Goal: Task Accomplishment & Management: Use online tool/utility

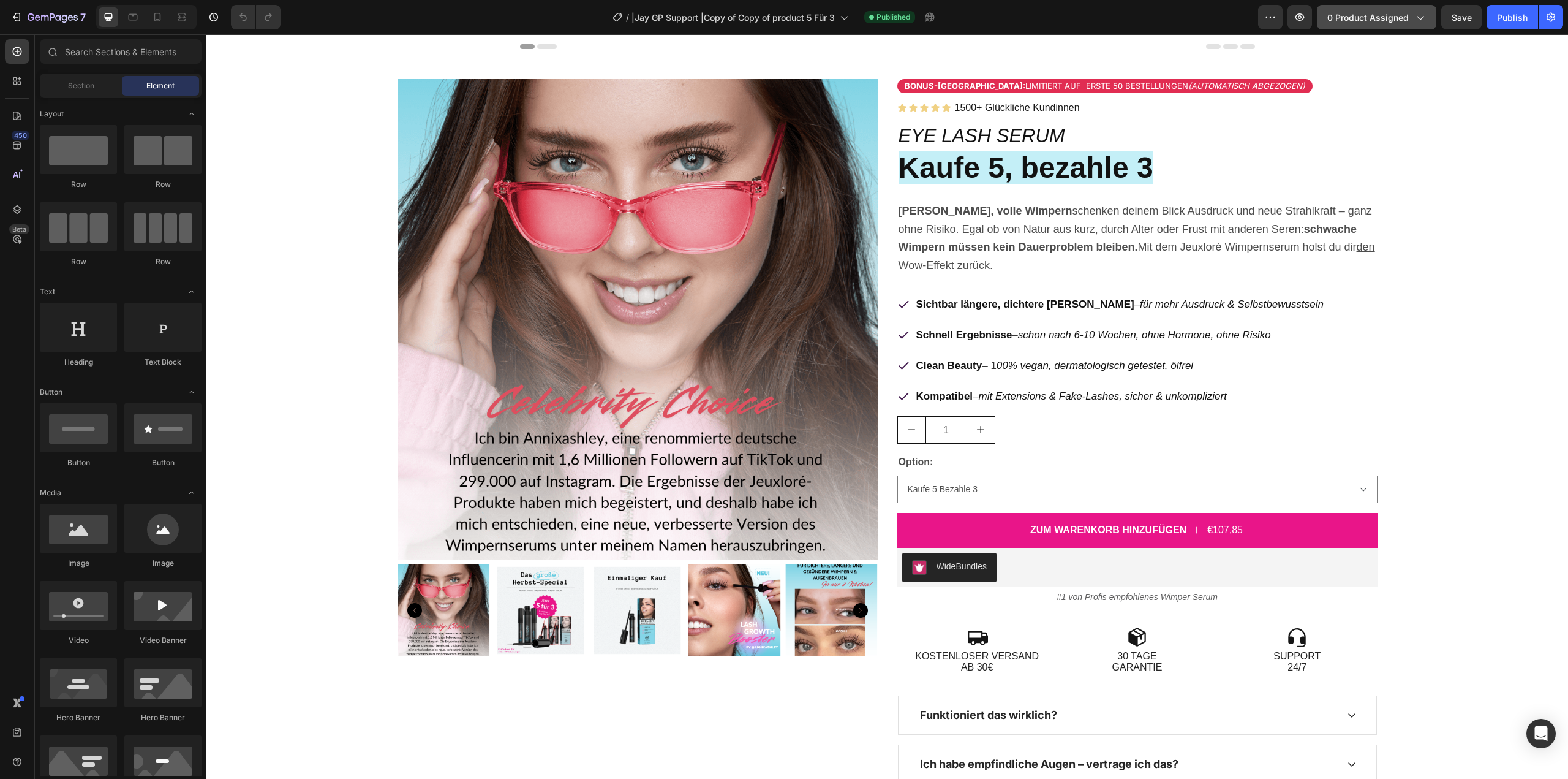
click at [1428, 17] on button "0 product assigned" at bounding box center [1376, 17] width 119 height 25
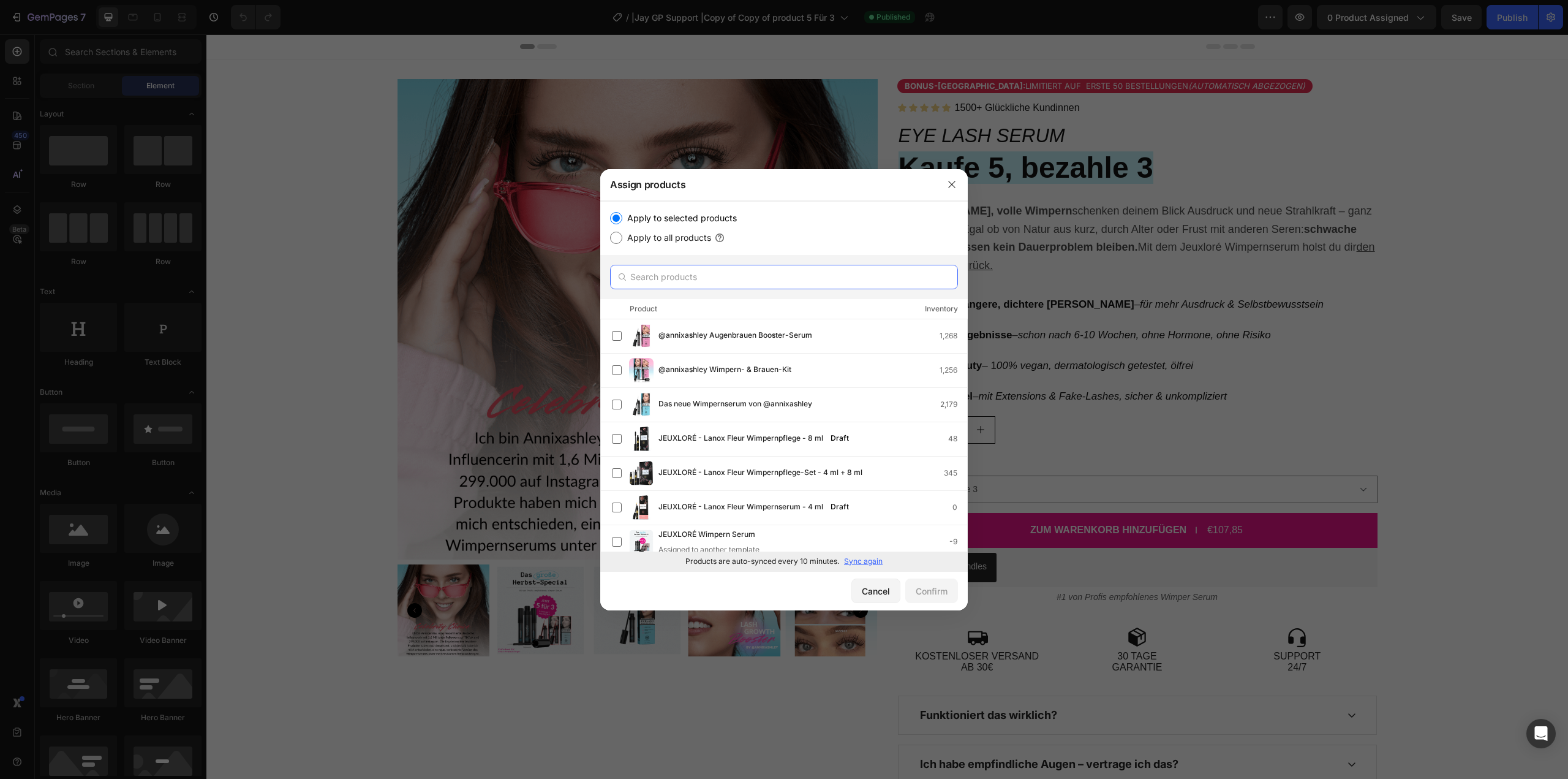
click at [819, 277] on input "text" at bounding box center [784, 277] width 348 height 25
type input "5"
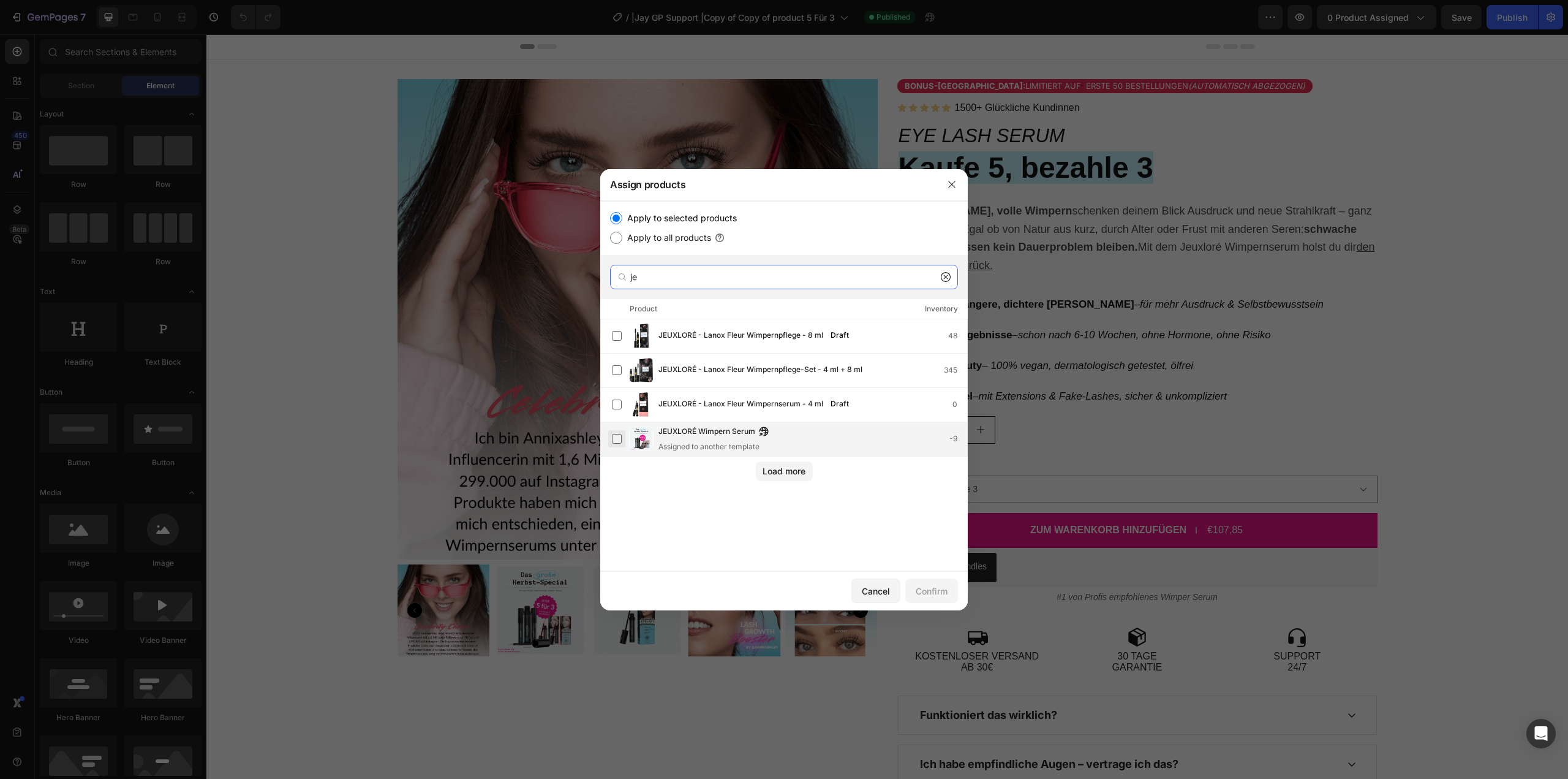
type input "je"
click at [612, 444] on label at bounding box center [617, 439] width 10 height 10
click at [939, 600] on button "Confirm" at bounding box center [931, 591] width 53 height 25
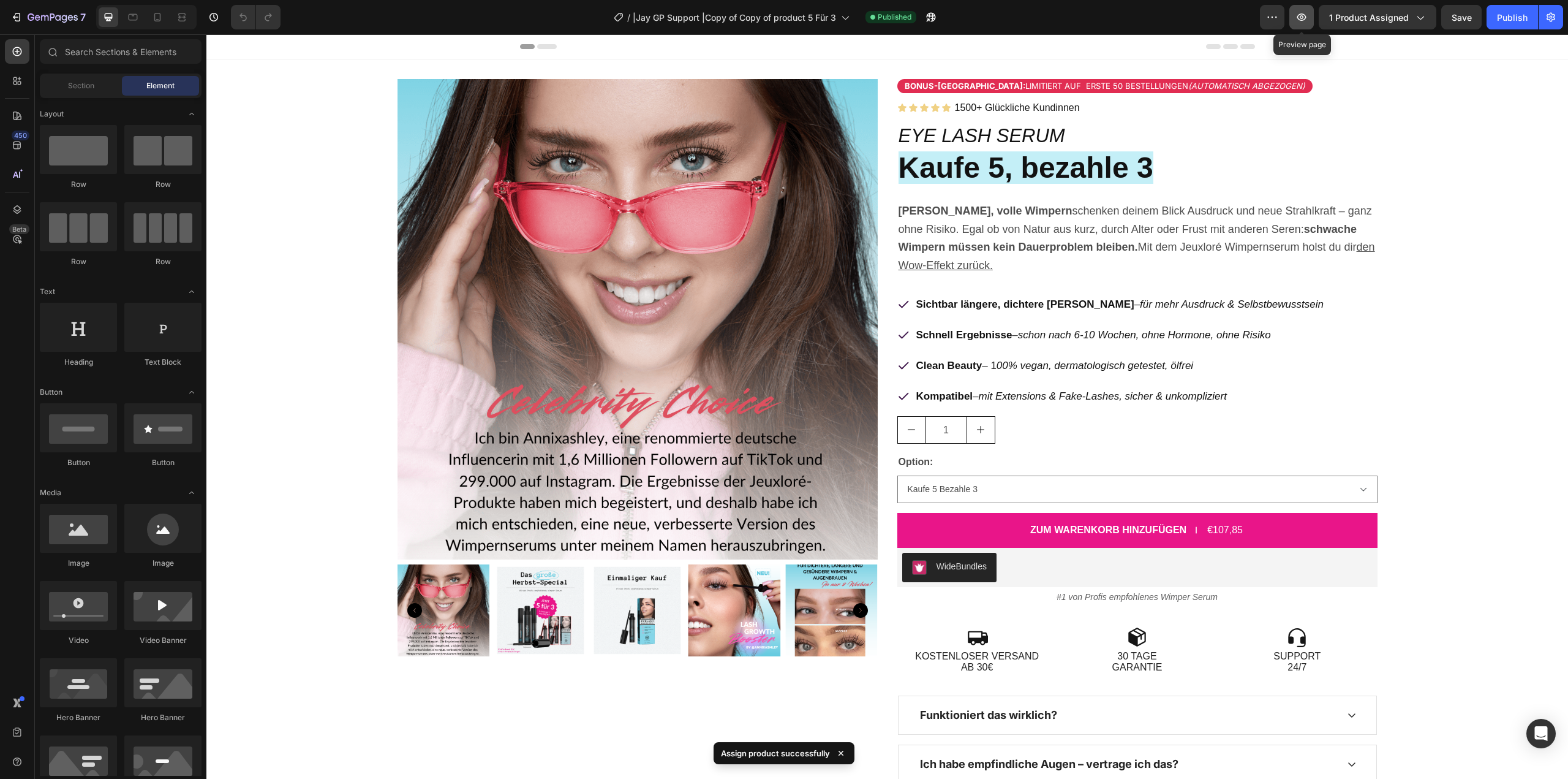
click at [1302, 14] on icon "button" at bounding box center [1301, 17] width 12 height 12
click at [23, 16] on div "7" at bounding box center [48, 17] width 75 height 14
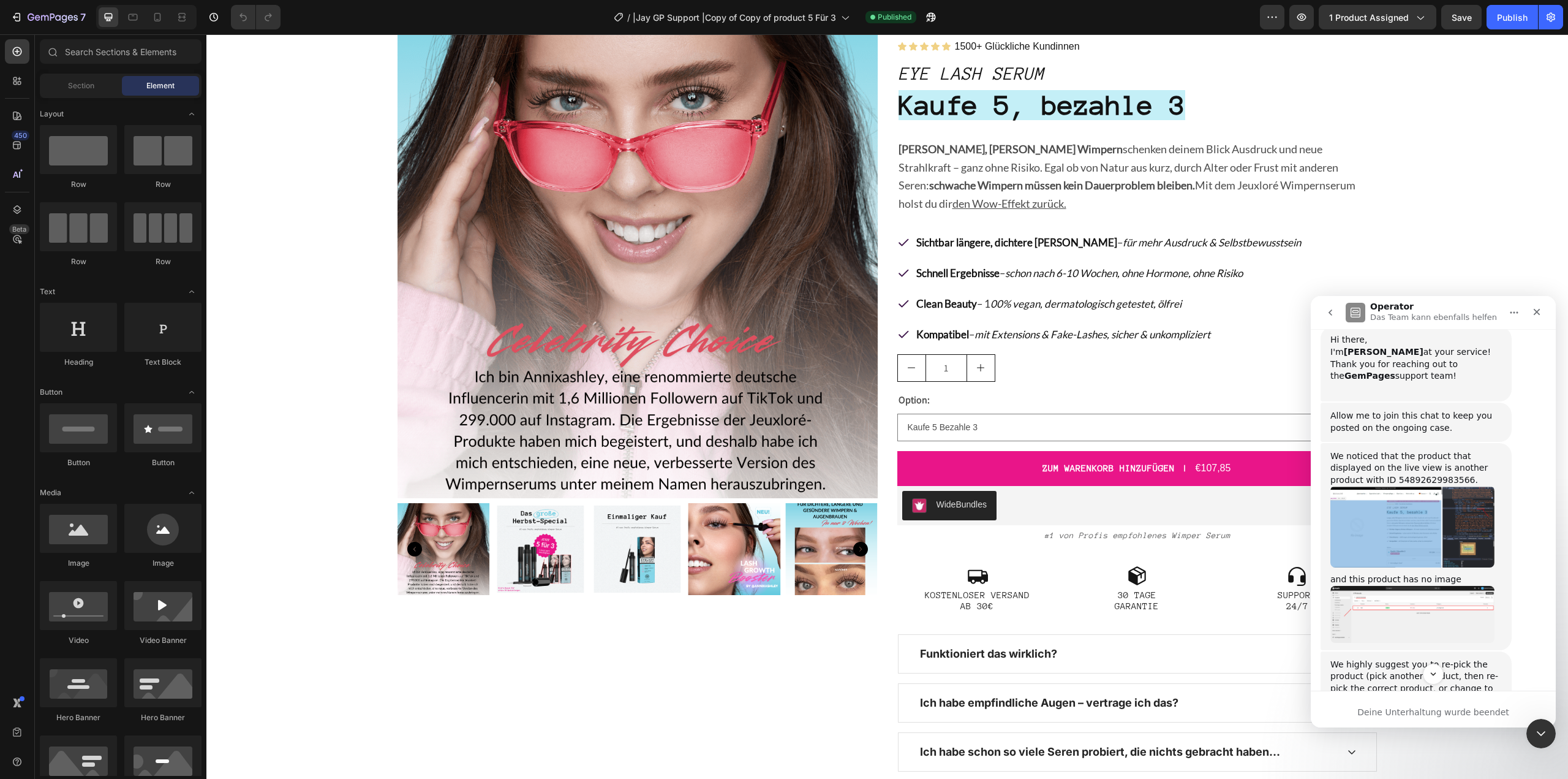
scroll to position [1551, 0]
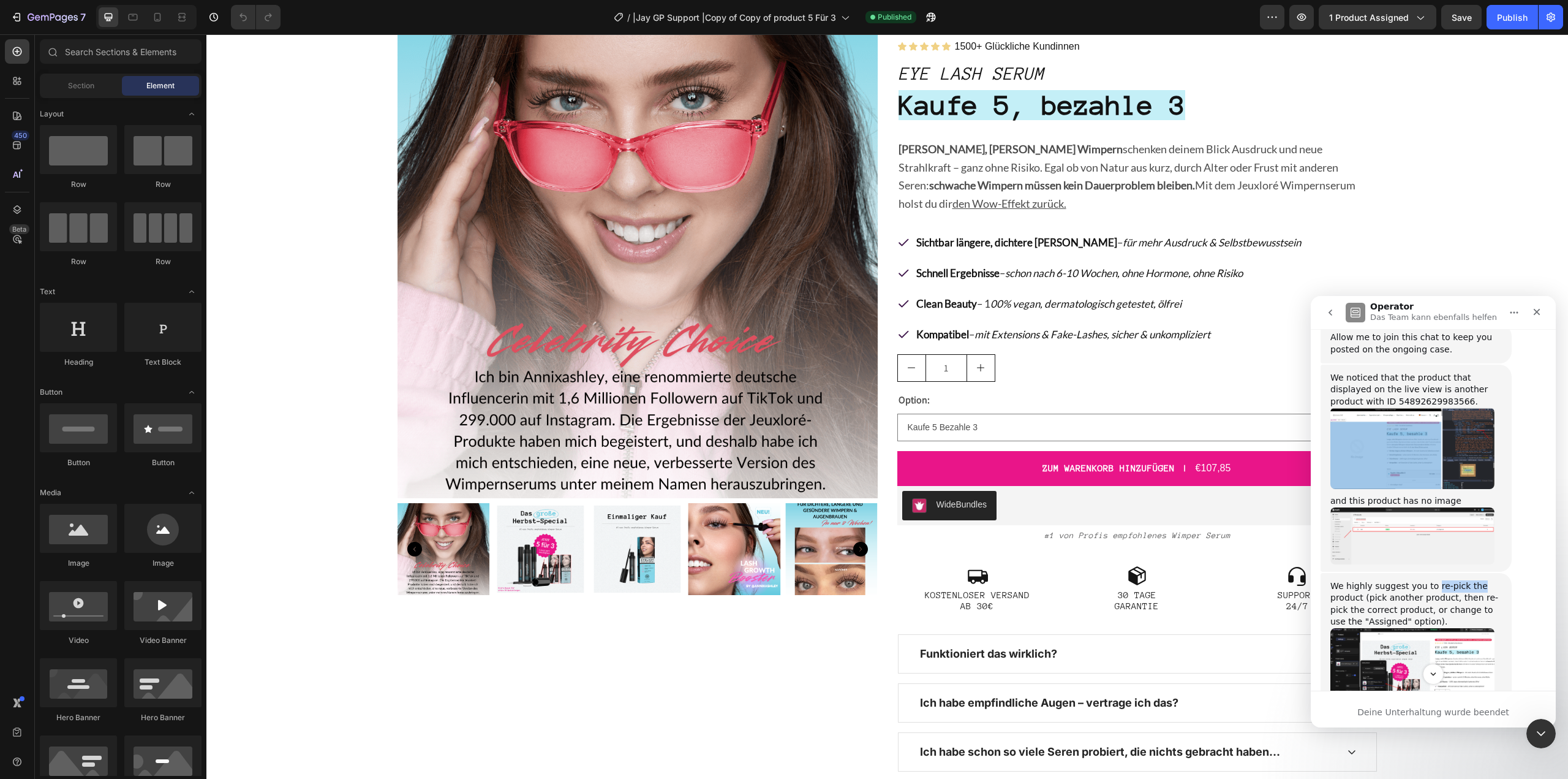
drag, startPoint x: 1428, startPoint y: 465, endPoint x: 1368, endPoint y: 484, distance: 62.9
click at [1457, 581] on div "We highly suggest you to re-pick the product (pick another product, then re-pic…" at bounding box center [1415, 605] width 171 height 48
click at [1368, 581] on div "We highly suggest you to re-pick the product (pick another product, then re-pic…" at bounding box center [1415, 605] width 171 height 48
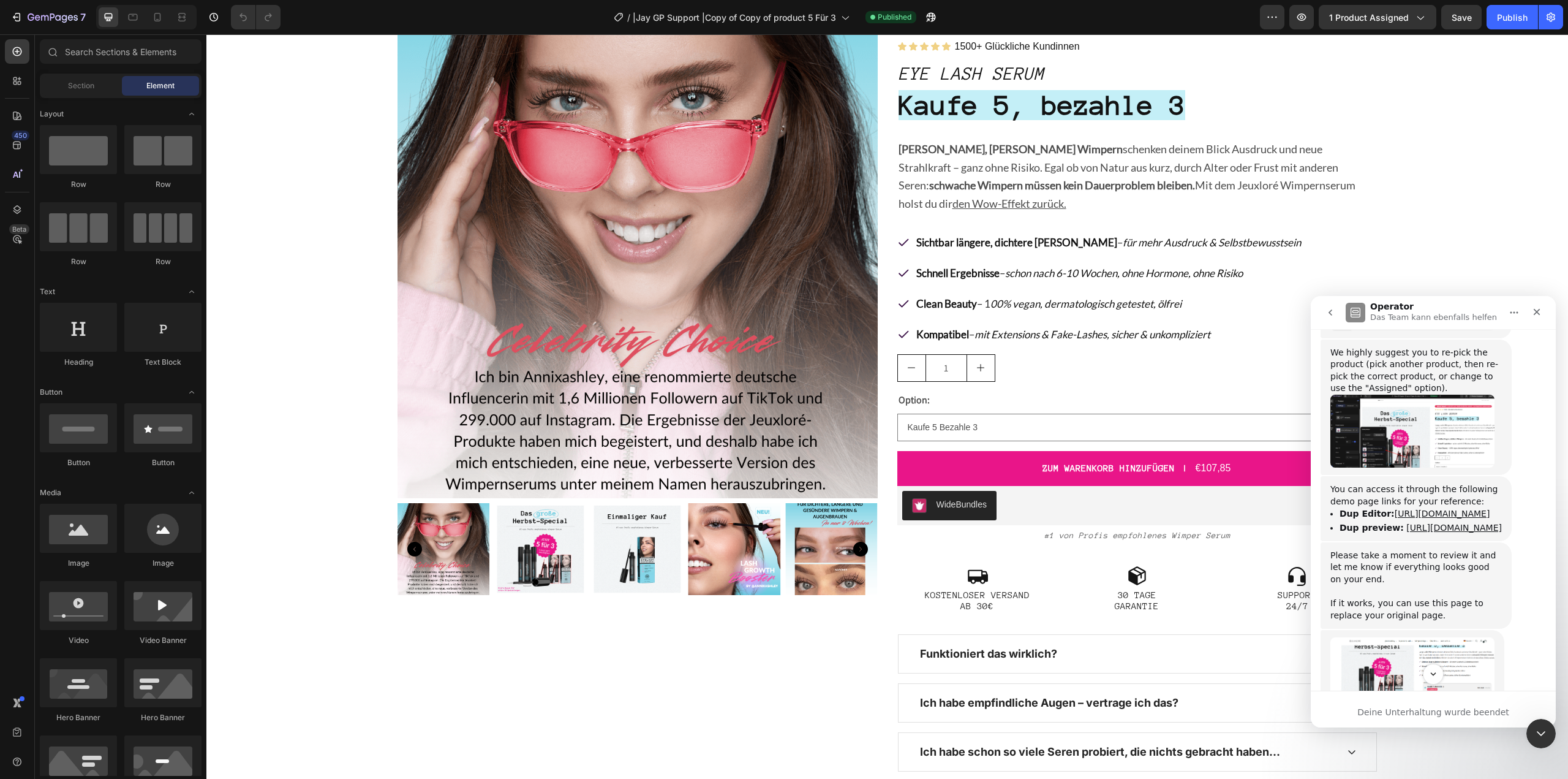
scroll to position [1796, 0]
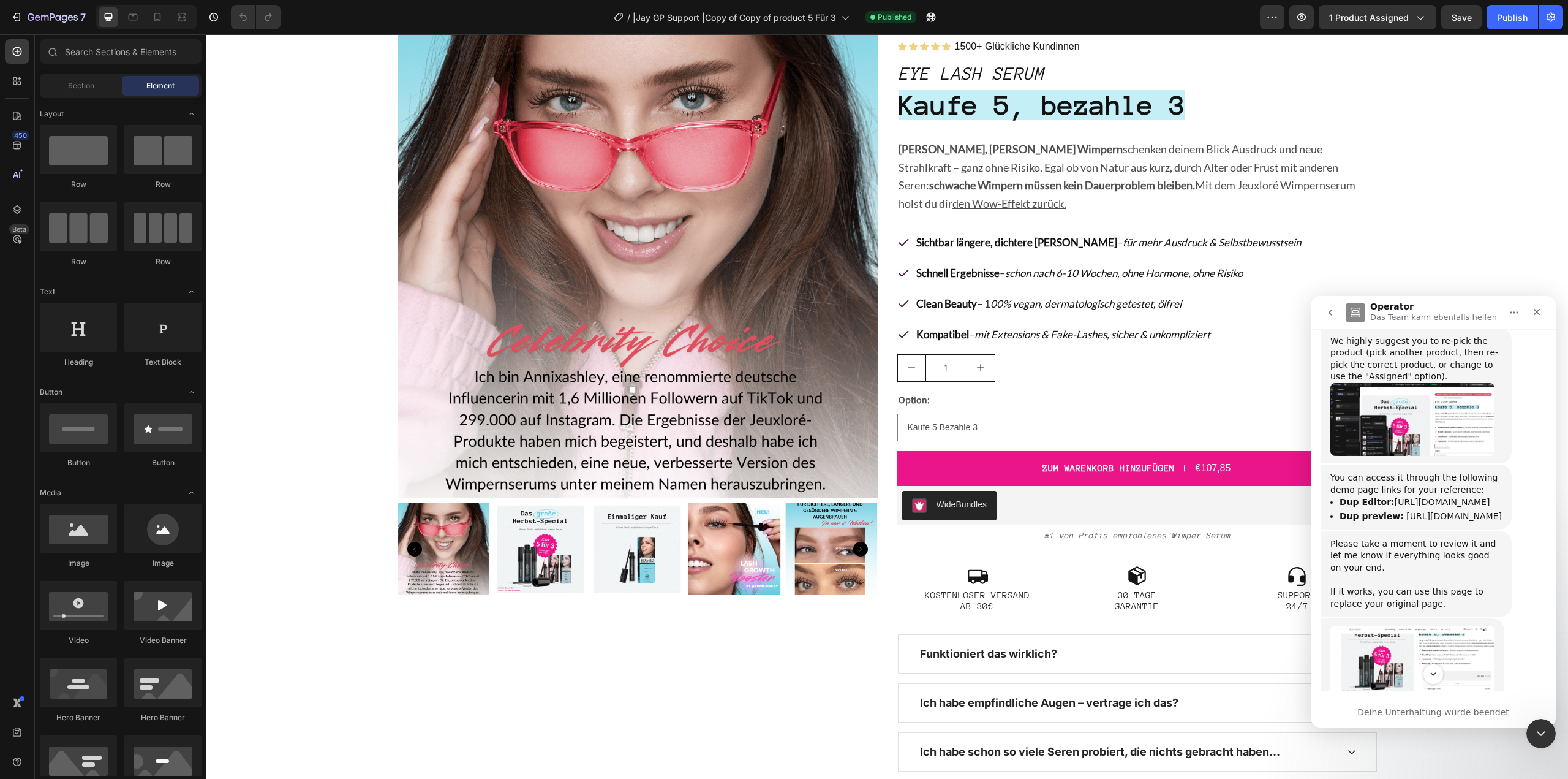
click at [1332, 306] on button "go back" at bounding box center [1330, 313] width 23 height 23
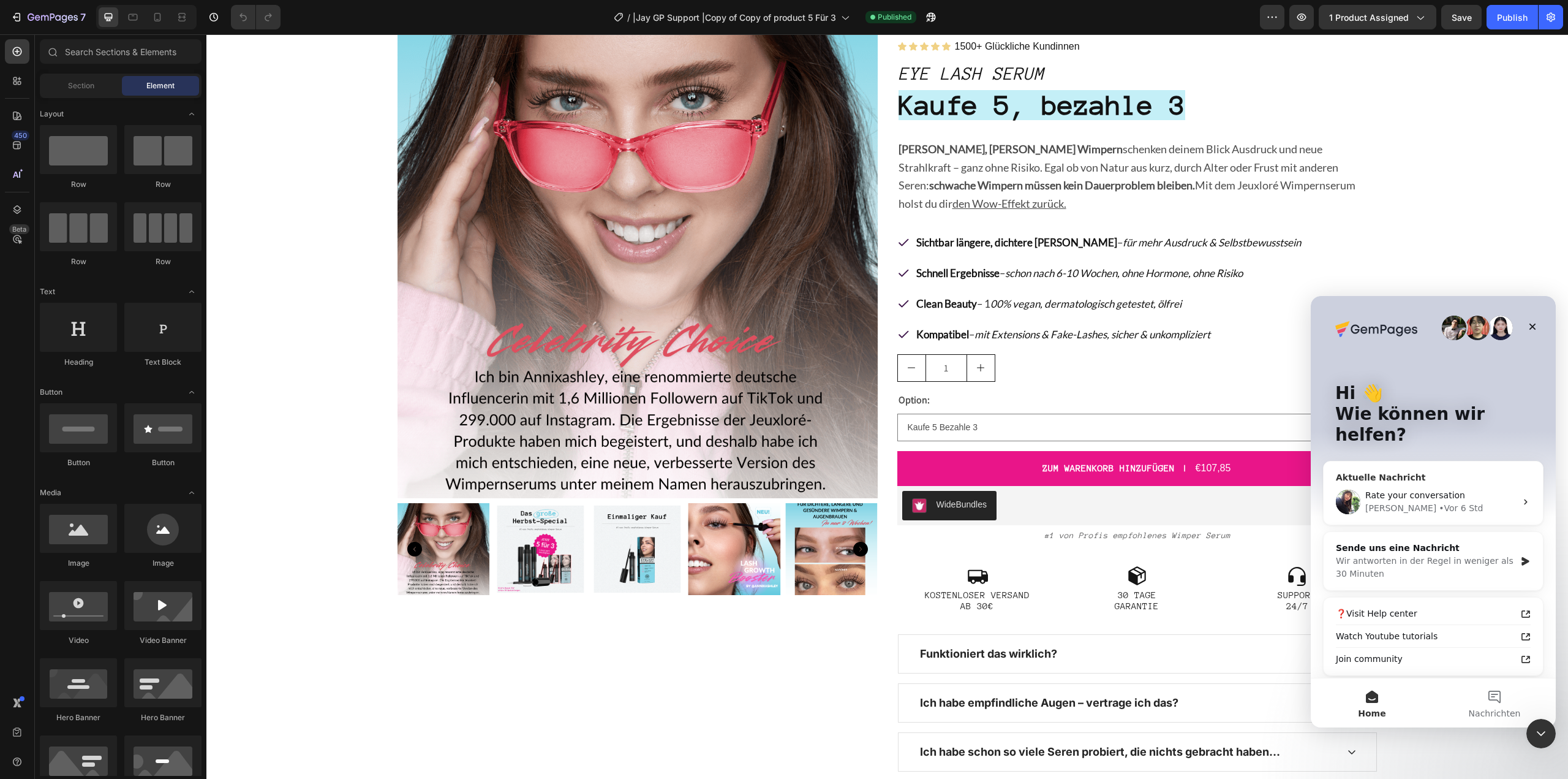
click at [1475, 502] on div "Tina • Vor 6 Std" at bounding box center [1441, 508] width 151 height 13
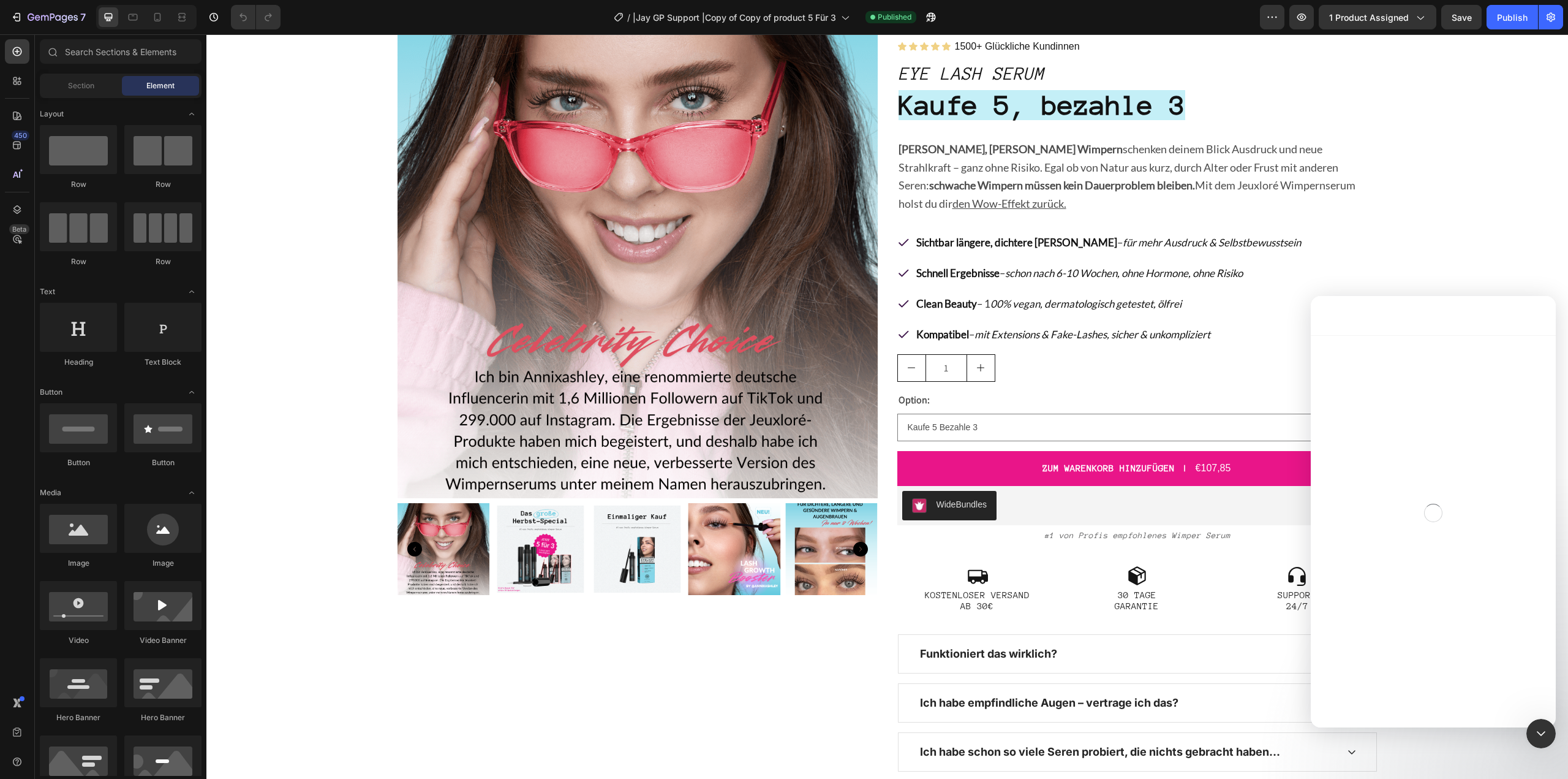
scroll to position [2347, 0]
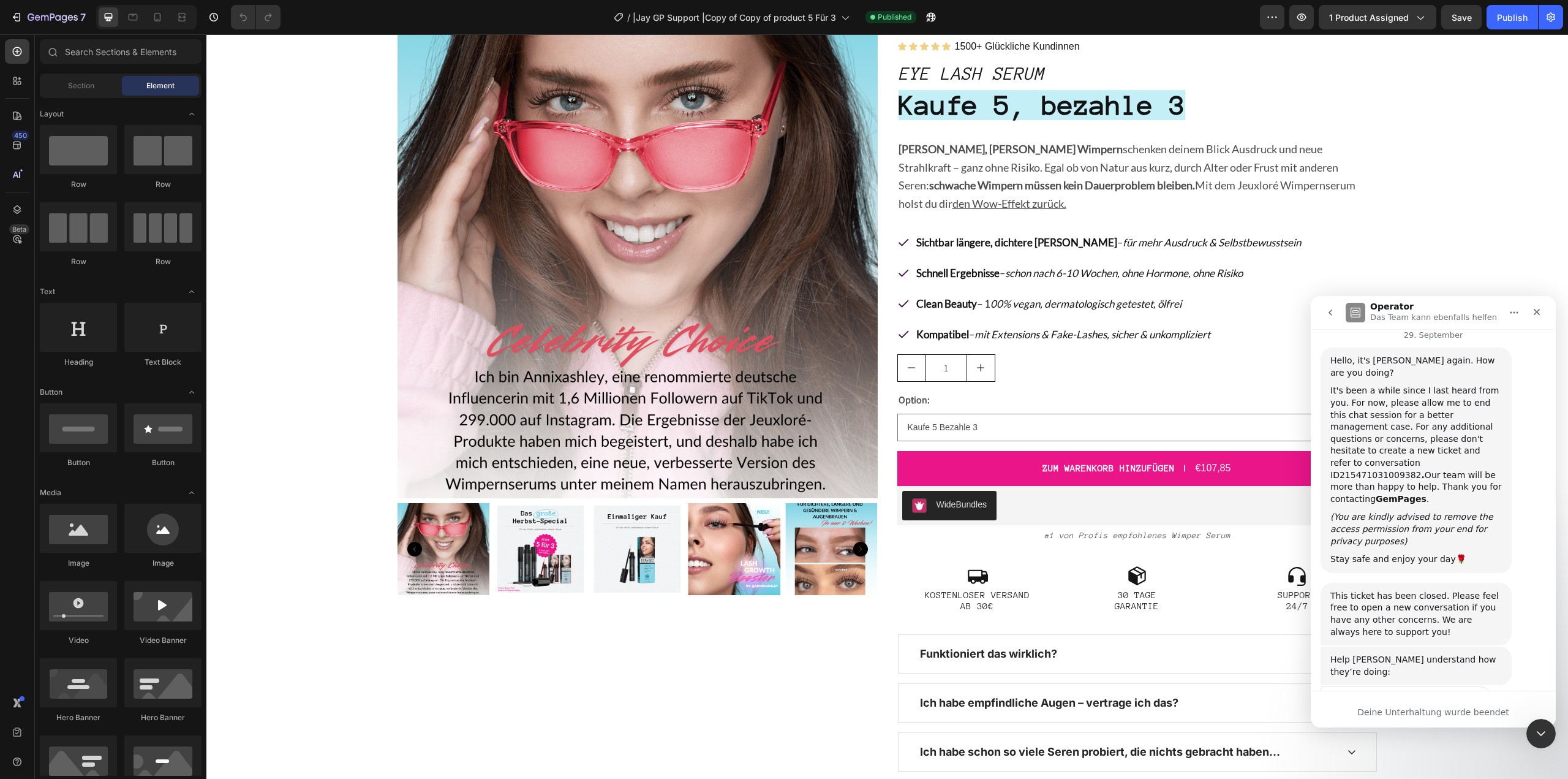
click at [1338, 313] on button "go back" at bounding box center [1330, 313] width 23 height 23
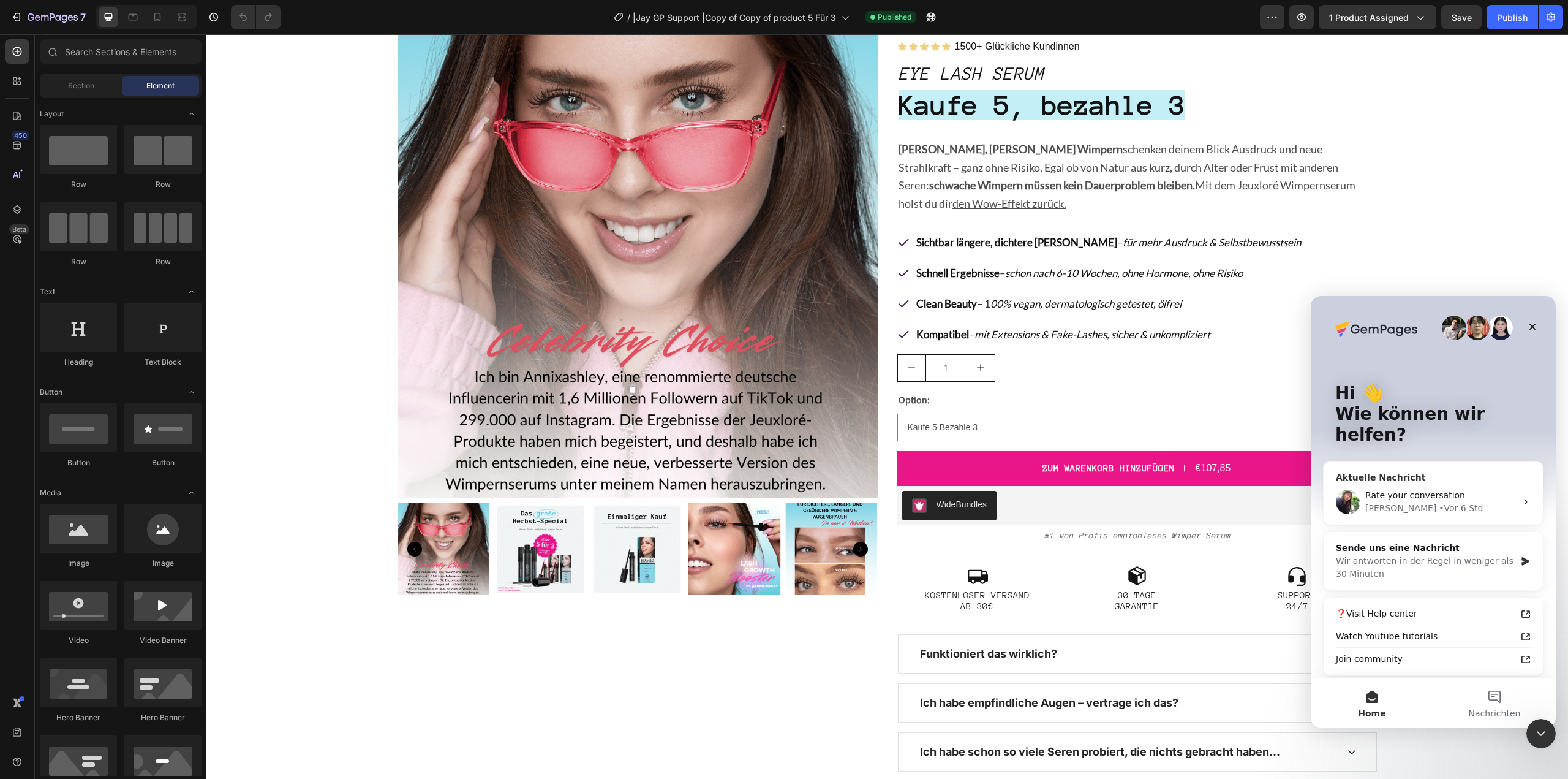
click at [1455, 502] on div "Tina • Vor 6 Std" at bounding box center [1441, 508] width 151 height 13
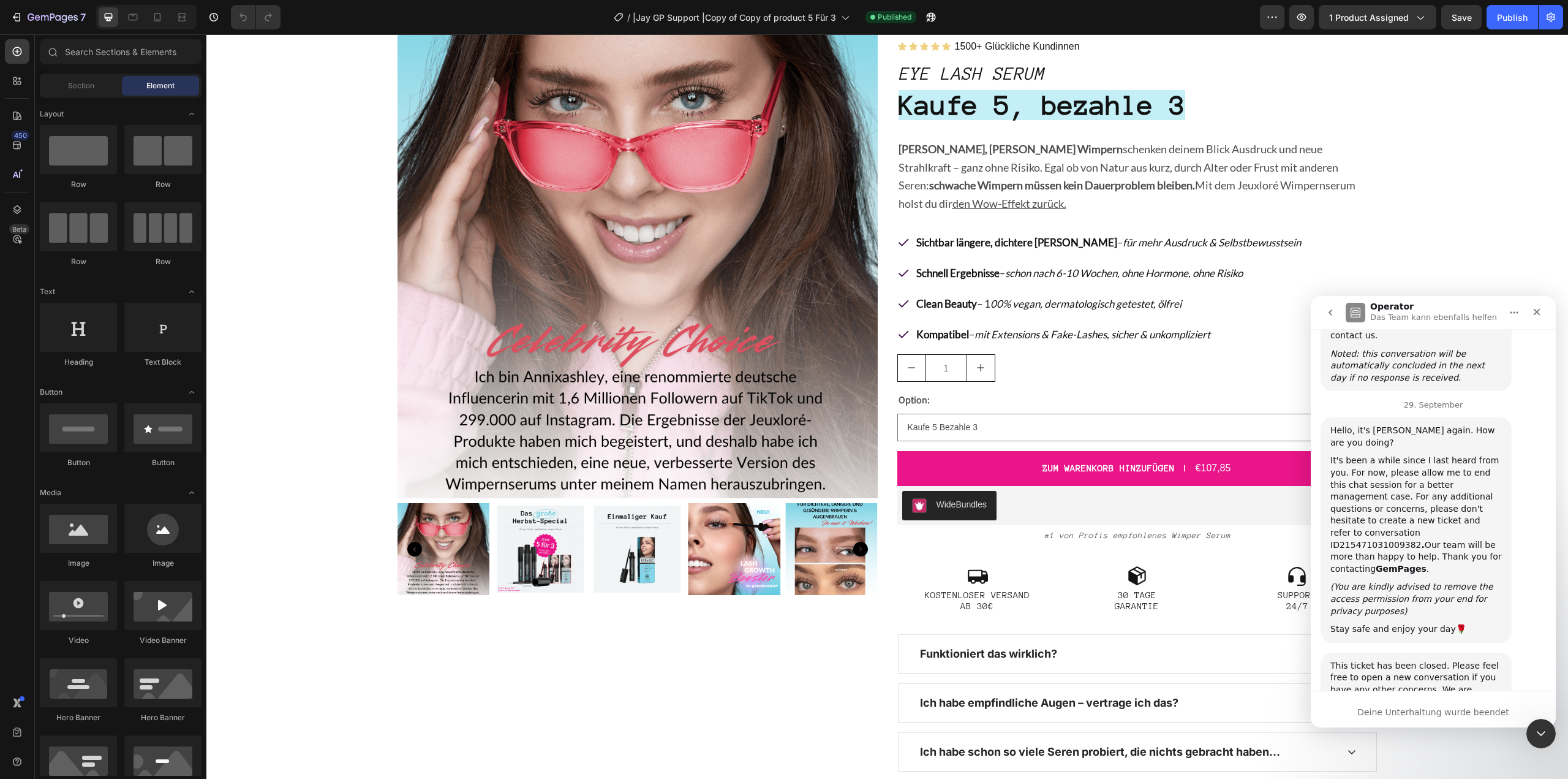
scroll to position [2275, 0]
click at [1280, 159] on p "Lange, volle Wimpern schenken deinem Blick Ausdruck und neue Strahlkraft – ganz…" at bounding box center [1137, 177] width 478 height 73
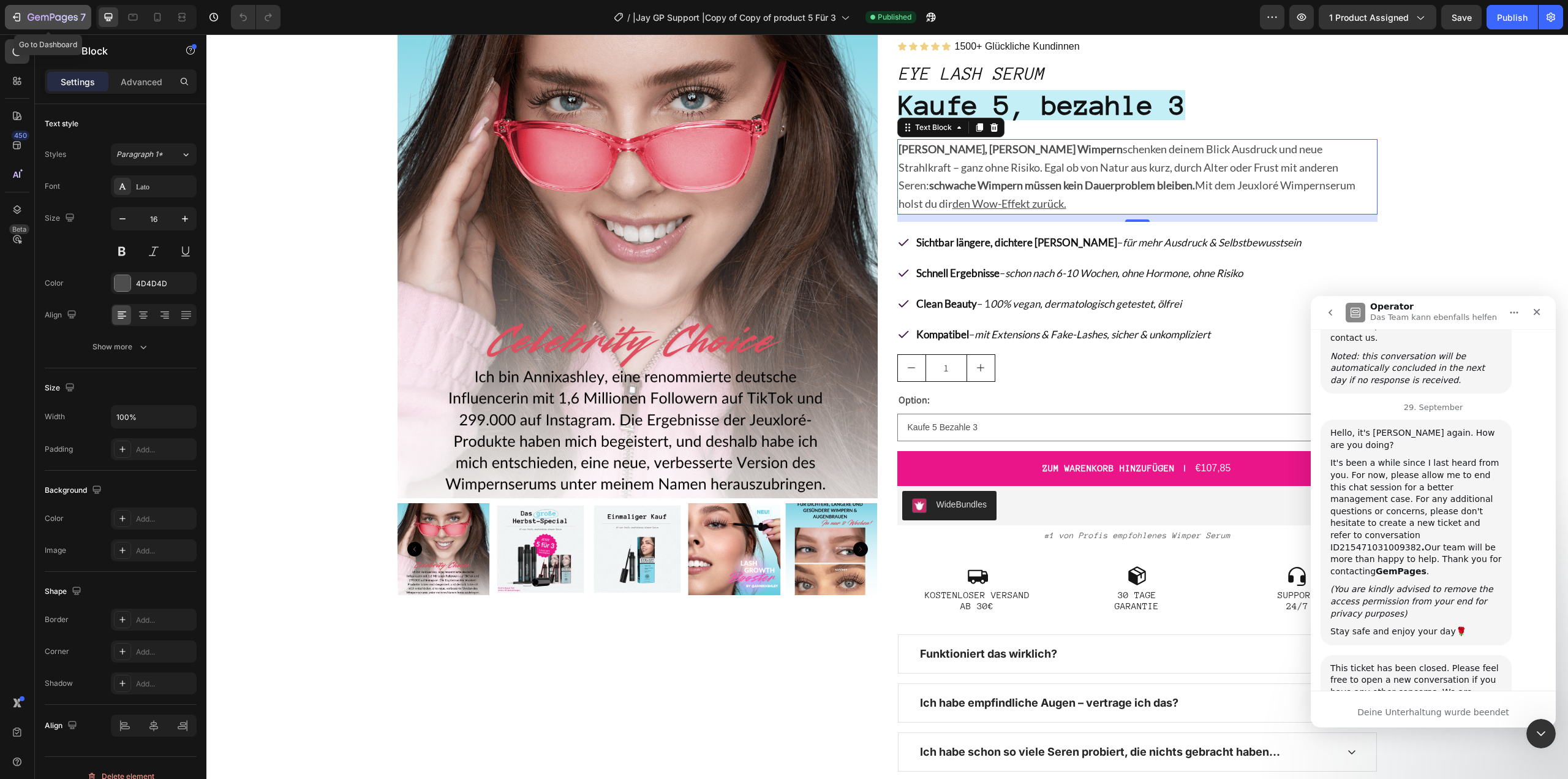
click at [20, 13] on icon "button" at bounding box center [16, 17] width 12 height 12
